Goal: Check status

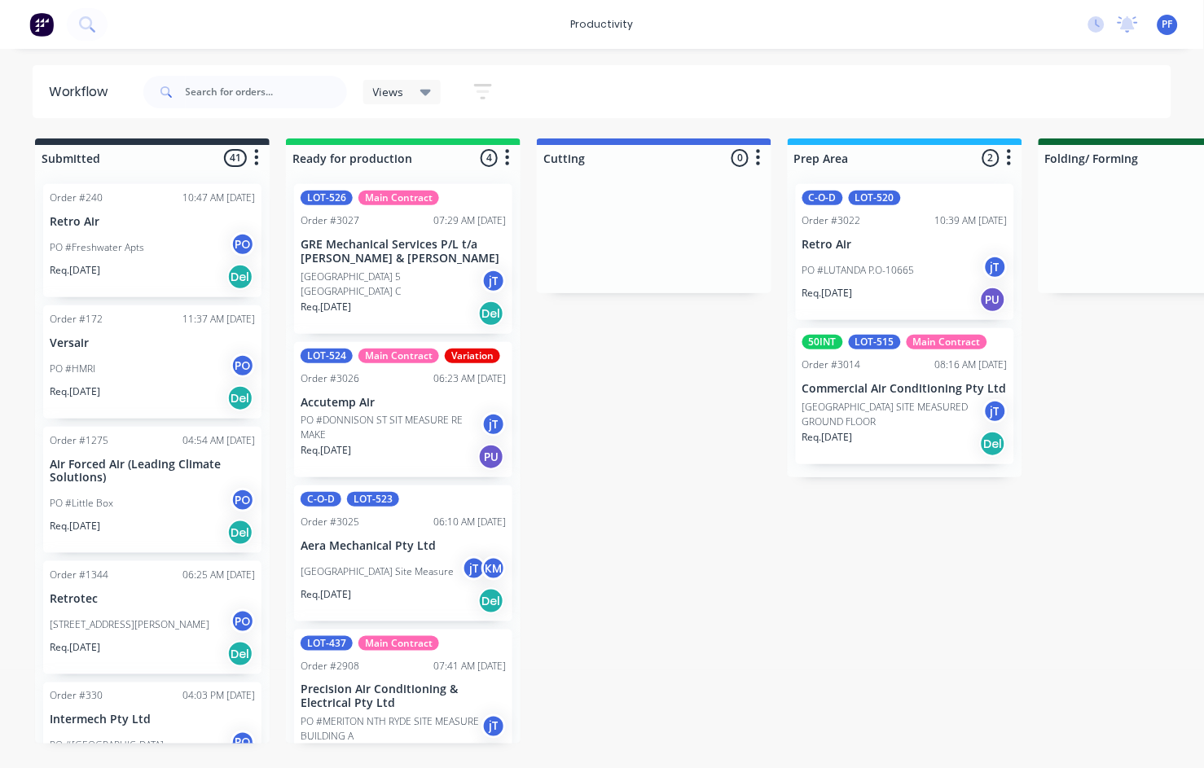
scroll to position [1, 0]
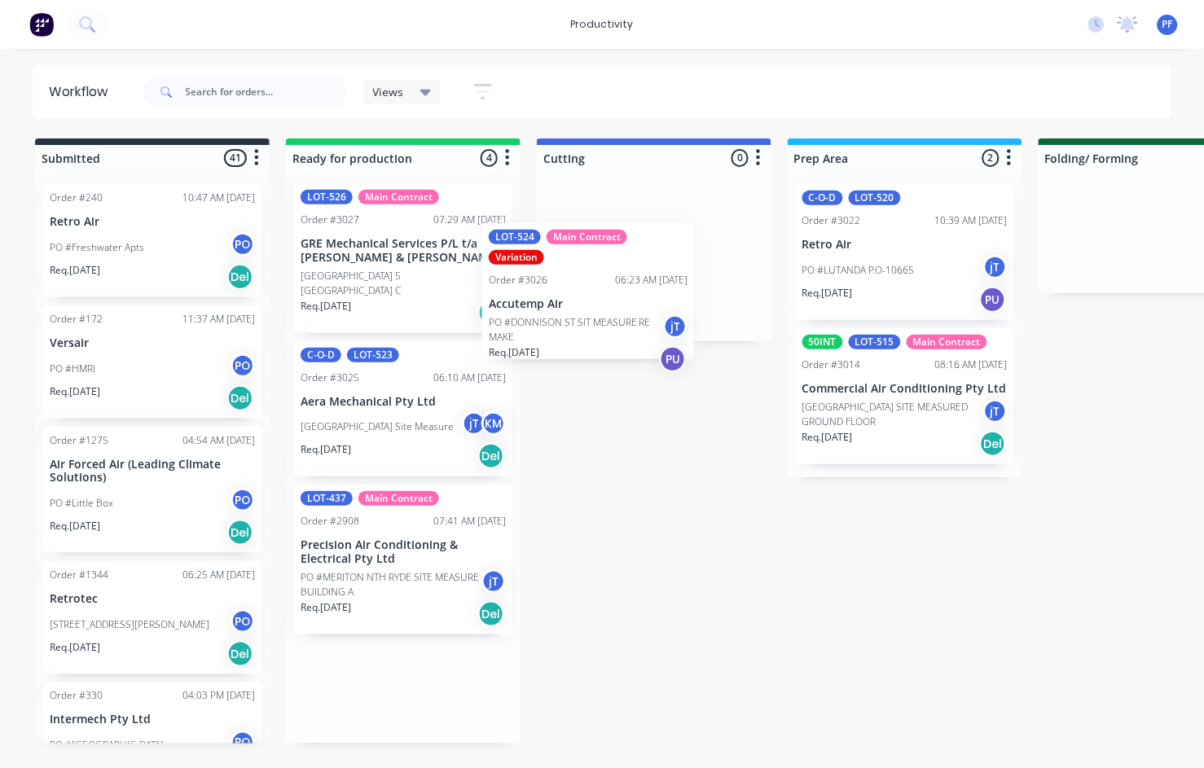
drag, startPoint x: 378, startPoint y: 417, endPoint x: 613, endPoint y: 273, distance: 276.1
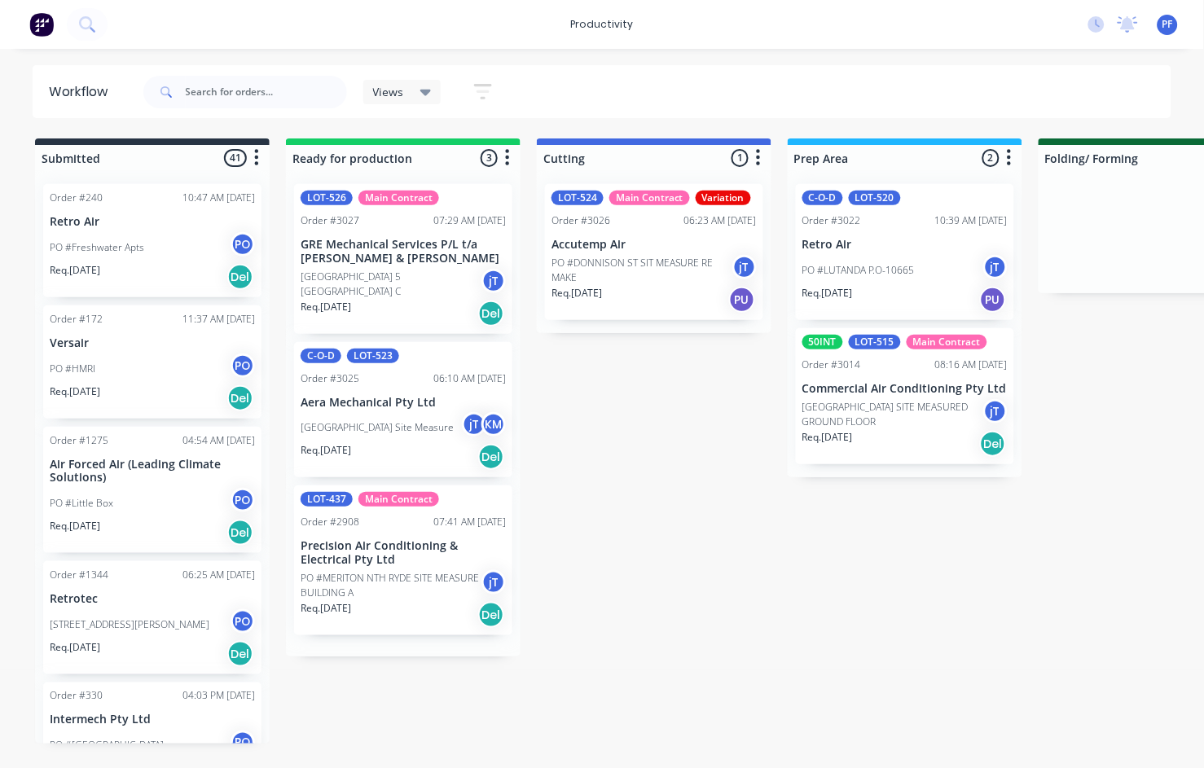
scroll to position [0, 0]
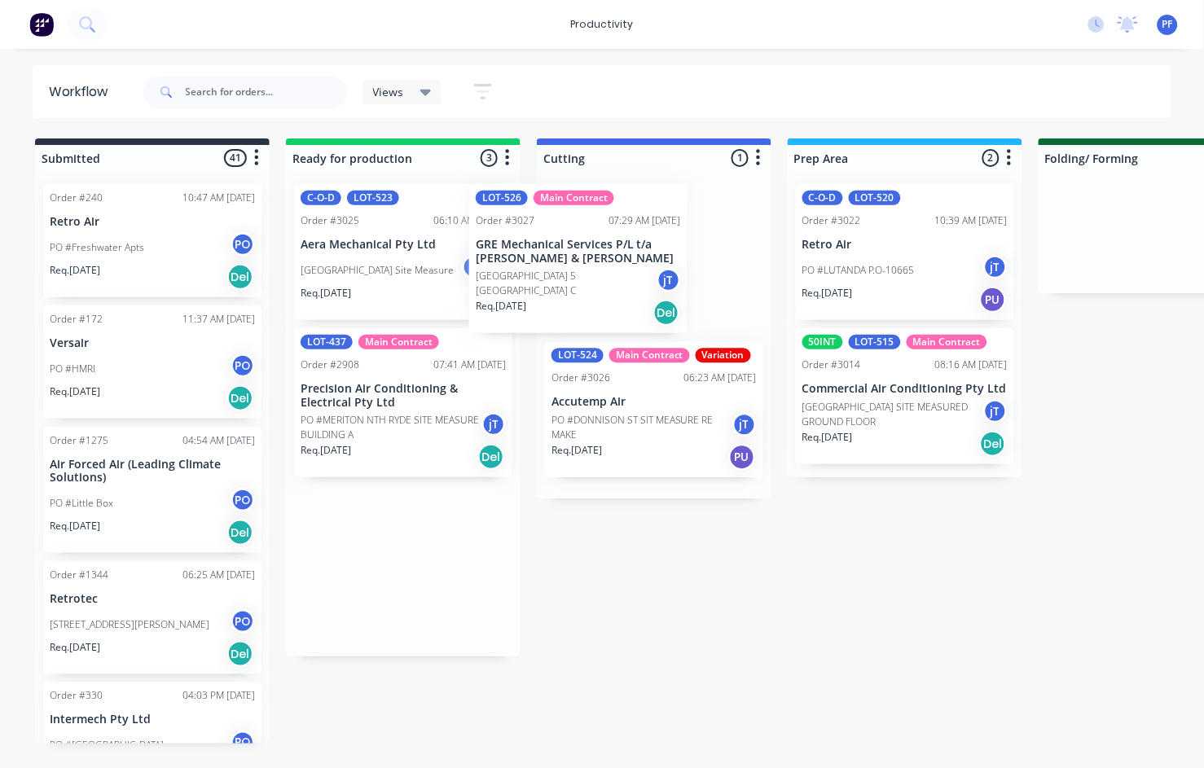
drag, startPoint x: 359, startPoint y: 244, endPoint x: 543, endPoint y: 248, distance: 184.2
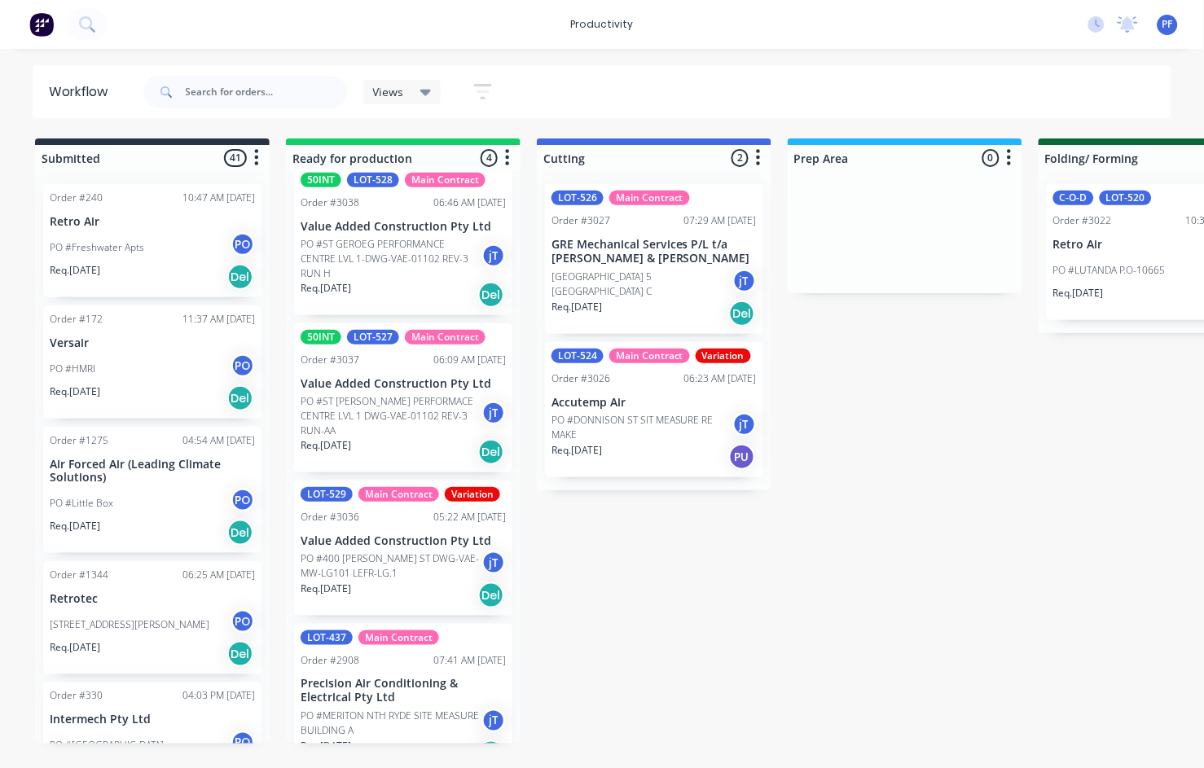
scroll to position [33, 0]
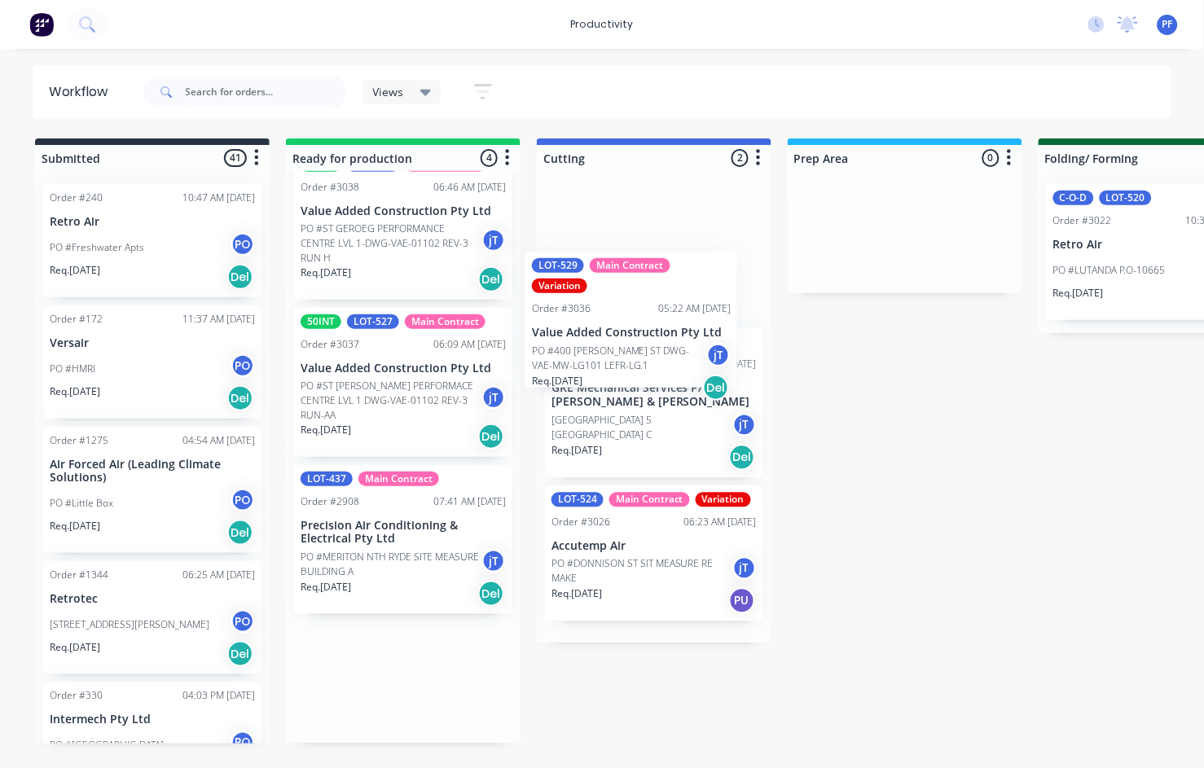
drag, startPoint x: 360, startPoint y: 503, endPoint x: 614, endPoint y: 295, distance: 328.3
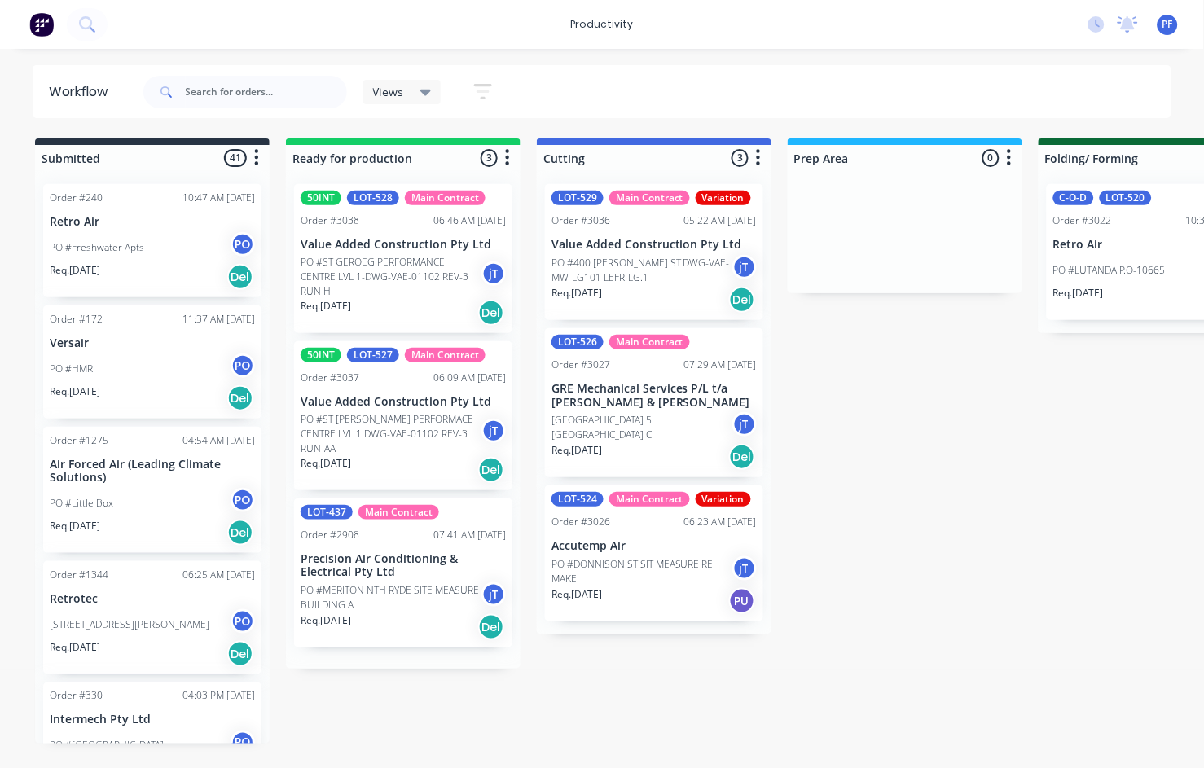
scroll to position [0, 0]
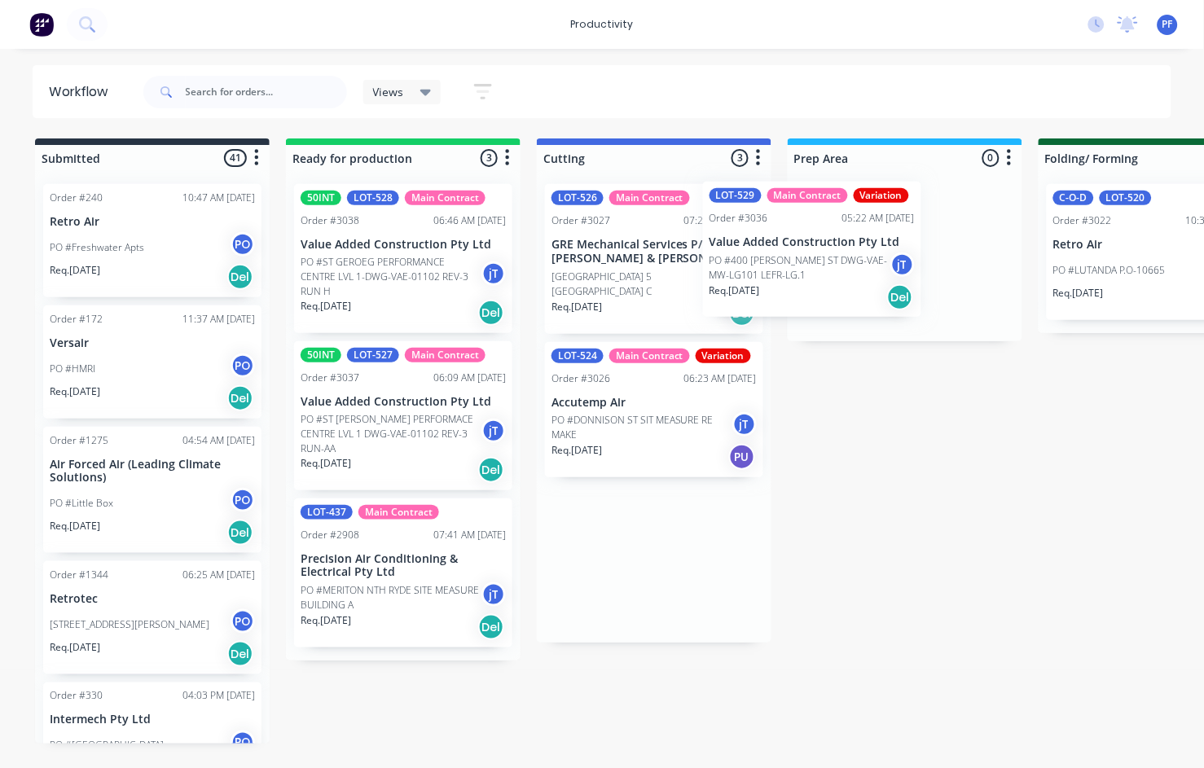
drag, startPoint x: 605, startPoint y: 244, endPoint x: 816, endPoint y: 236, distance: 210.4
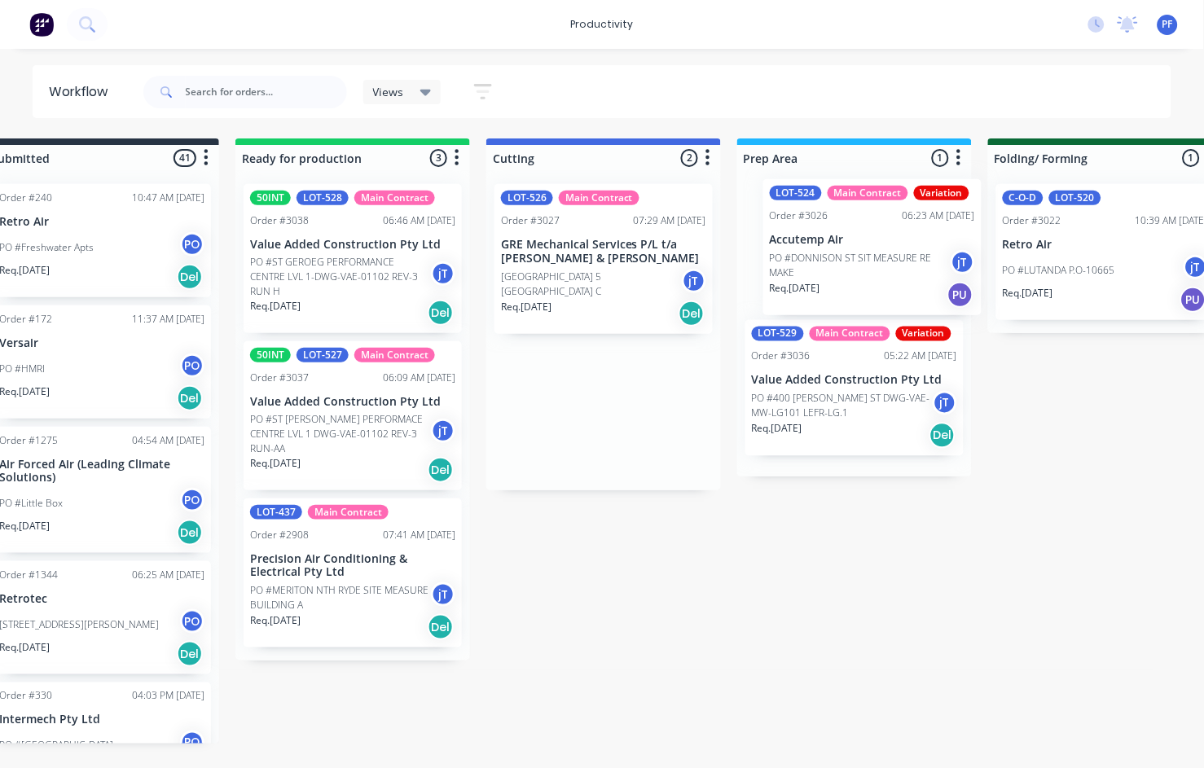
scroll to position [0, 51]
drag, startPoint x: 621, startPoint y: 401, endPoint x: 828, endPoint y: 226, distance: 270.6
